Goal: Check status

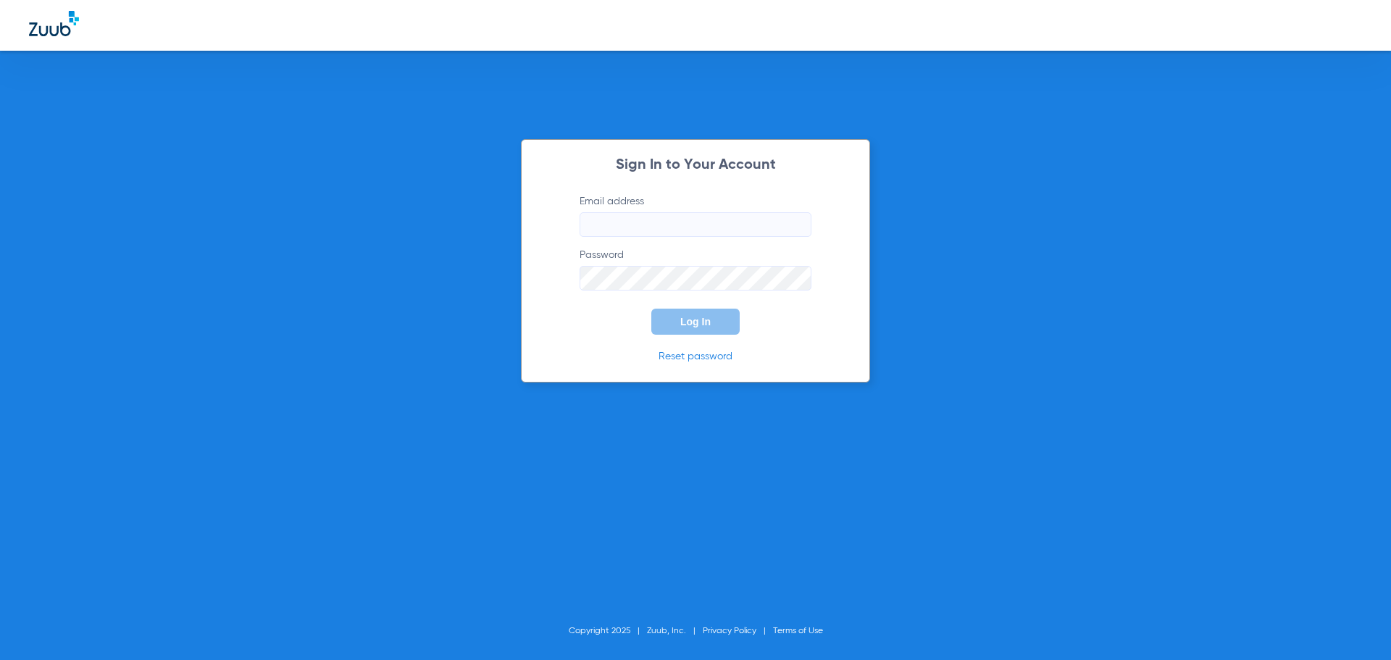
type input "[EMAIL_ADDRESS][DOMAIN_NAME]"
click at [682, 326] on span "Log In" at bounding box center [695, 322] width 30 height 12
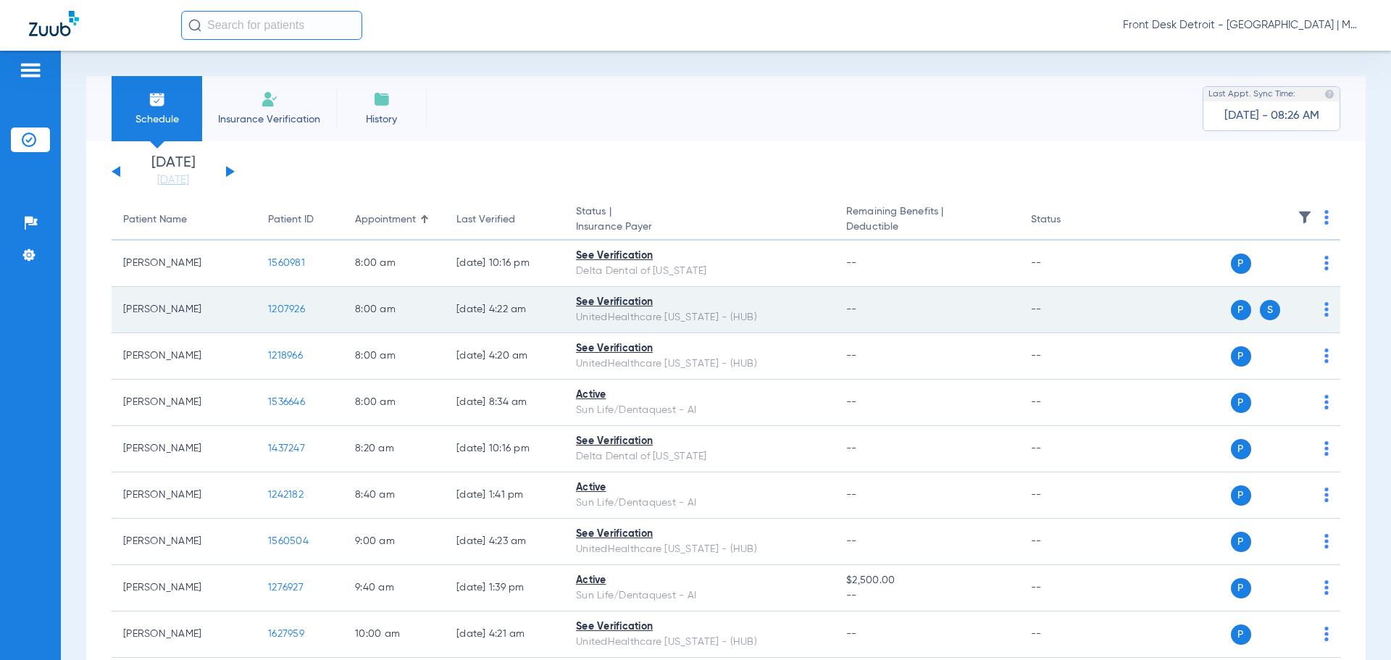
click at [280, 307] on span "1207926" at bounding box center [286, 309] width 37 height 10
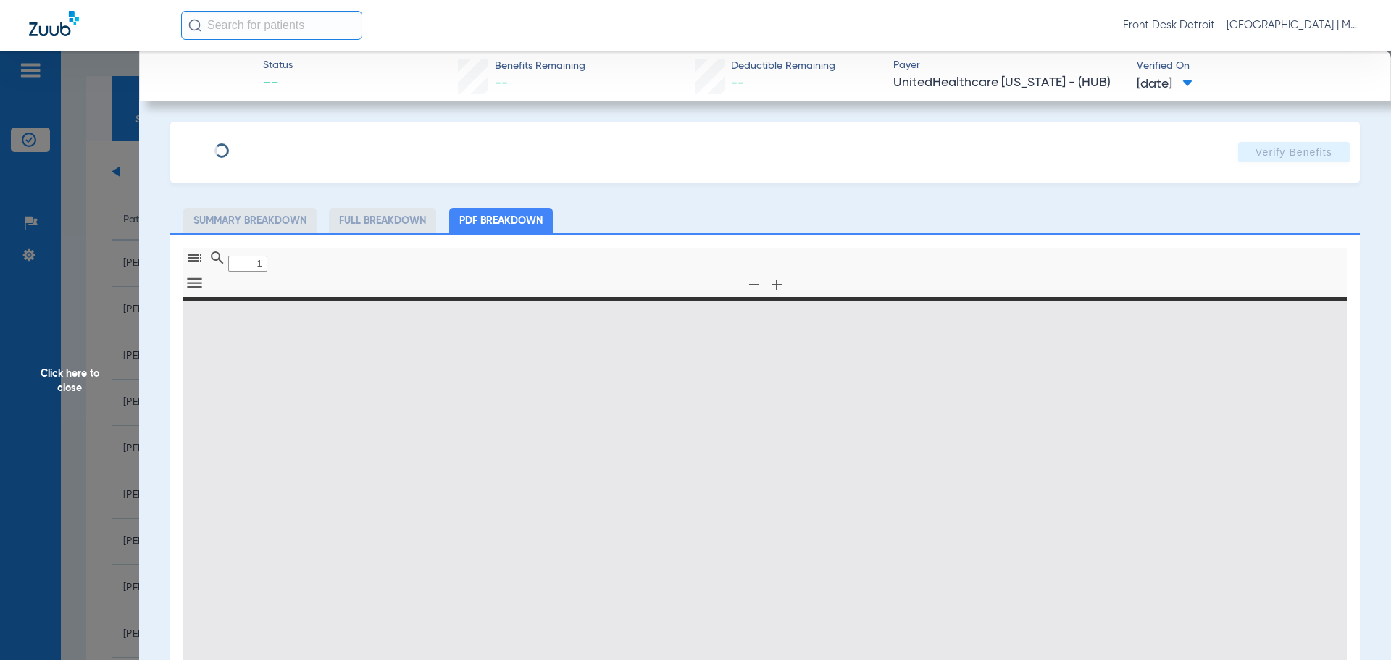
type input "0"
select select "page-width"
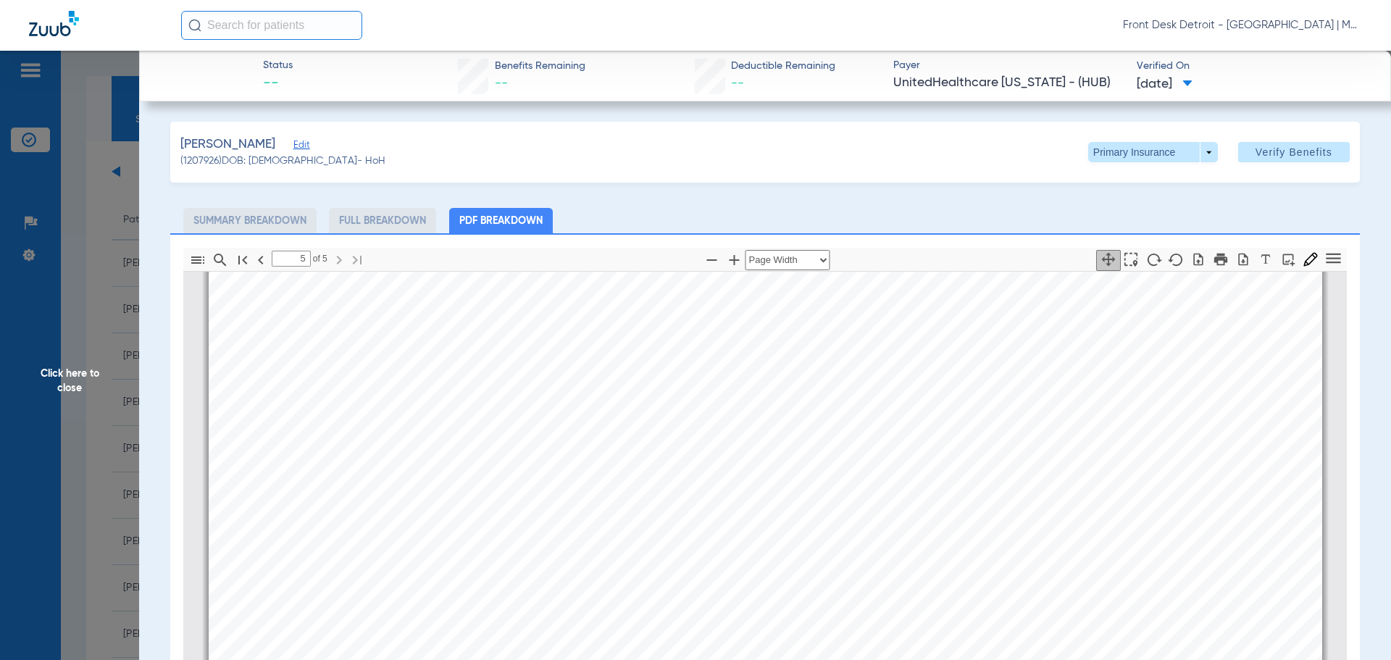
scroll to position [209, 0]
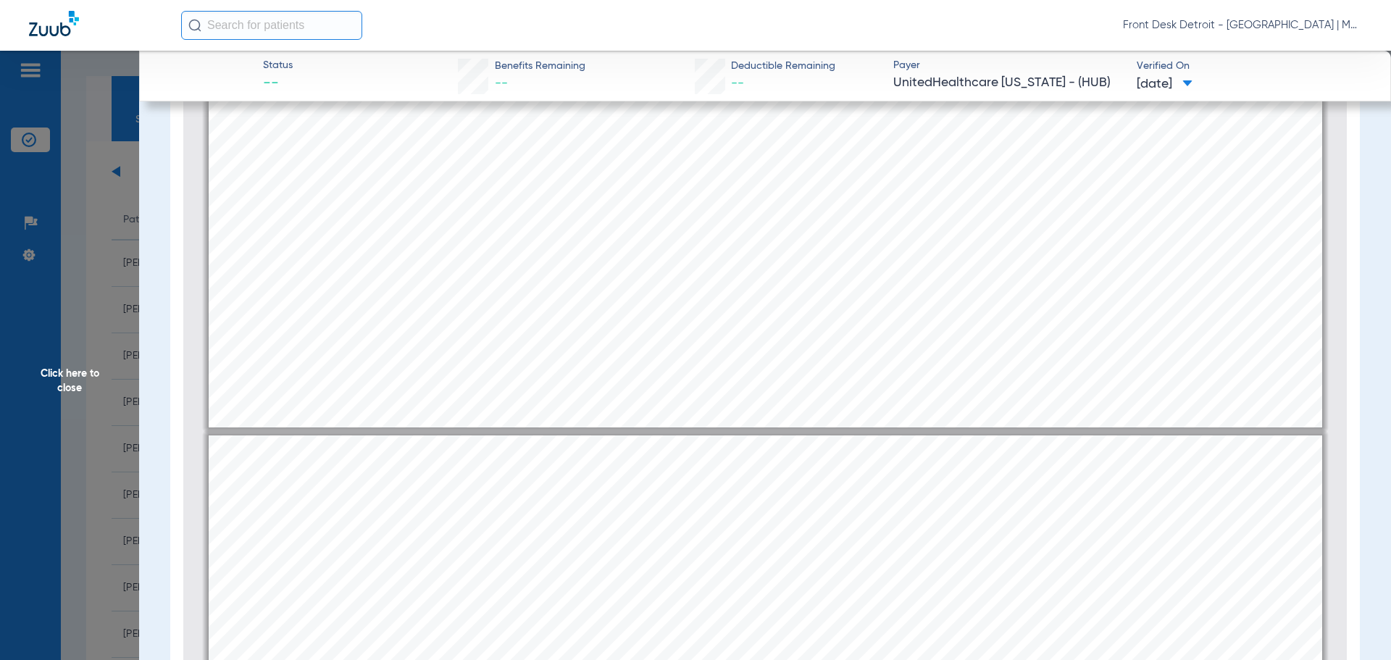
type input "4"
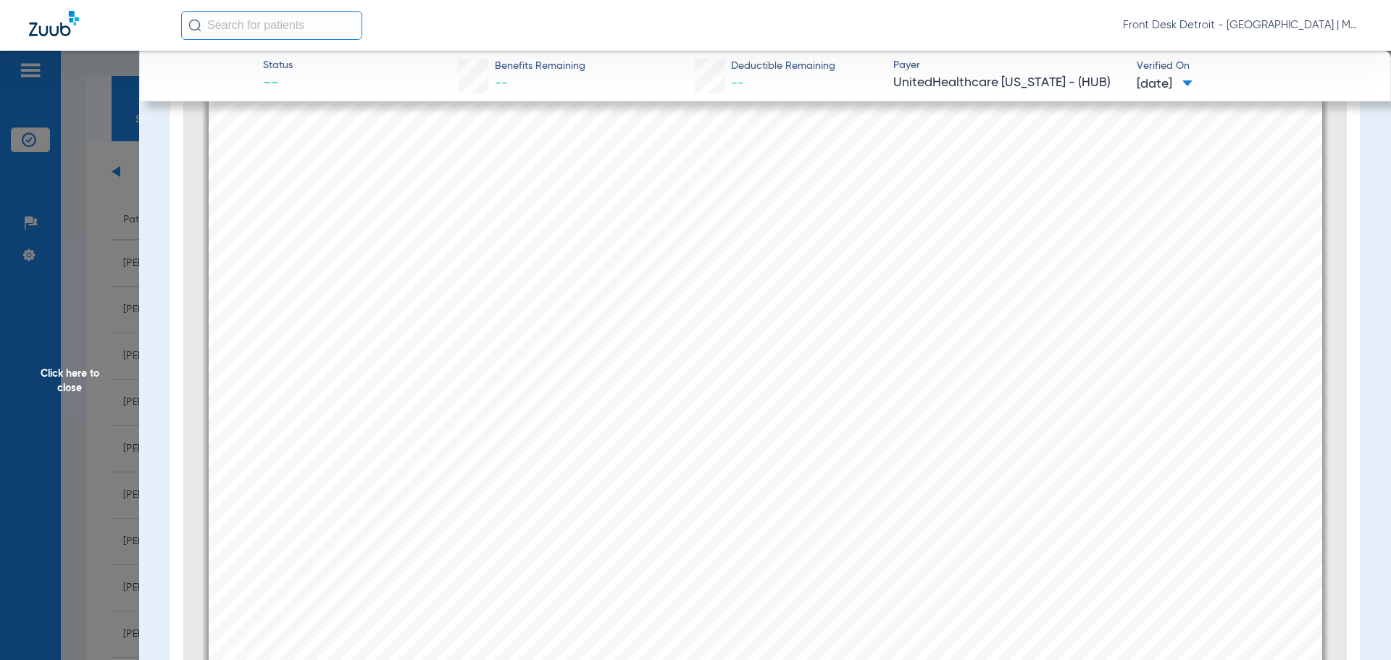
scroll to position [4738, 0]
click at [38, 376] on span "Click here to close" at bounding box center [69, 381] width 139 height 660
